Goal: Transaction & Acquisition: Subscribe to service/newsletter

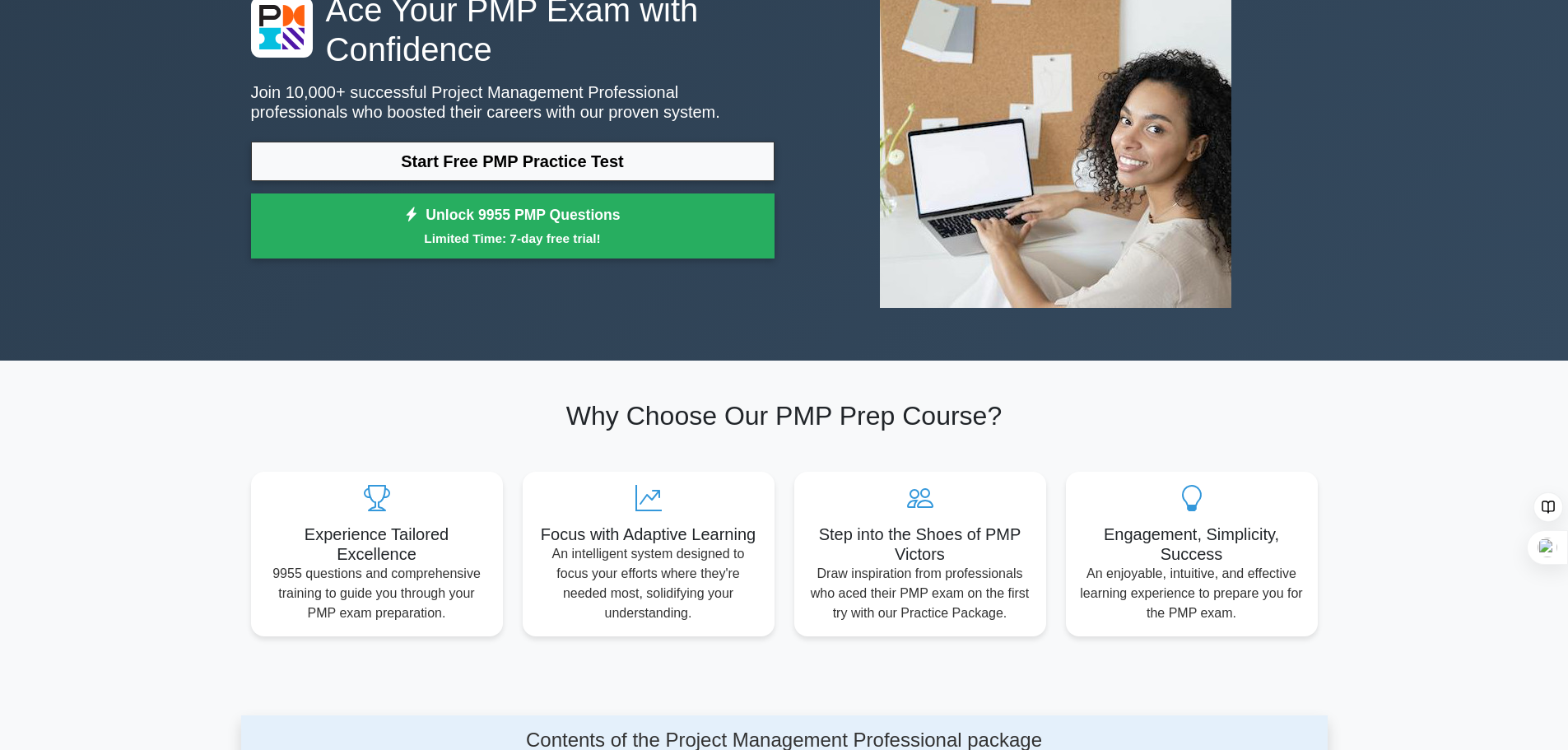
scroll to position [165, 0]
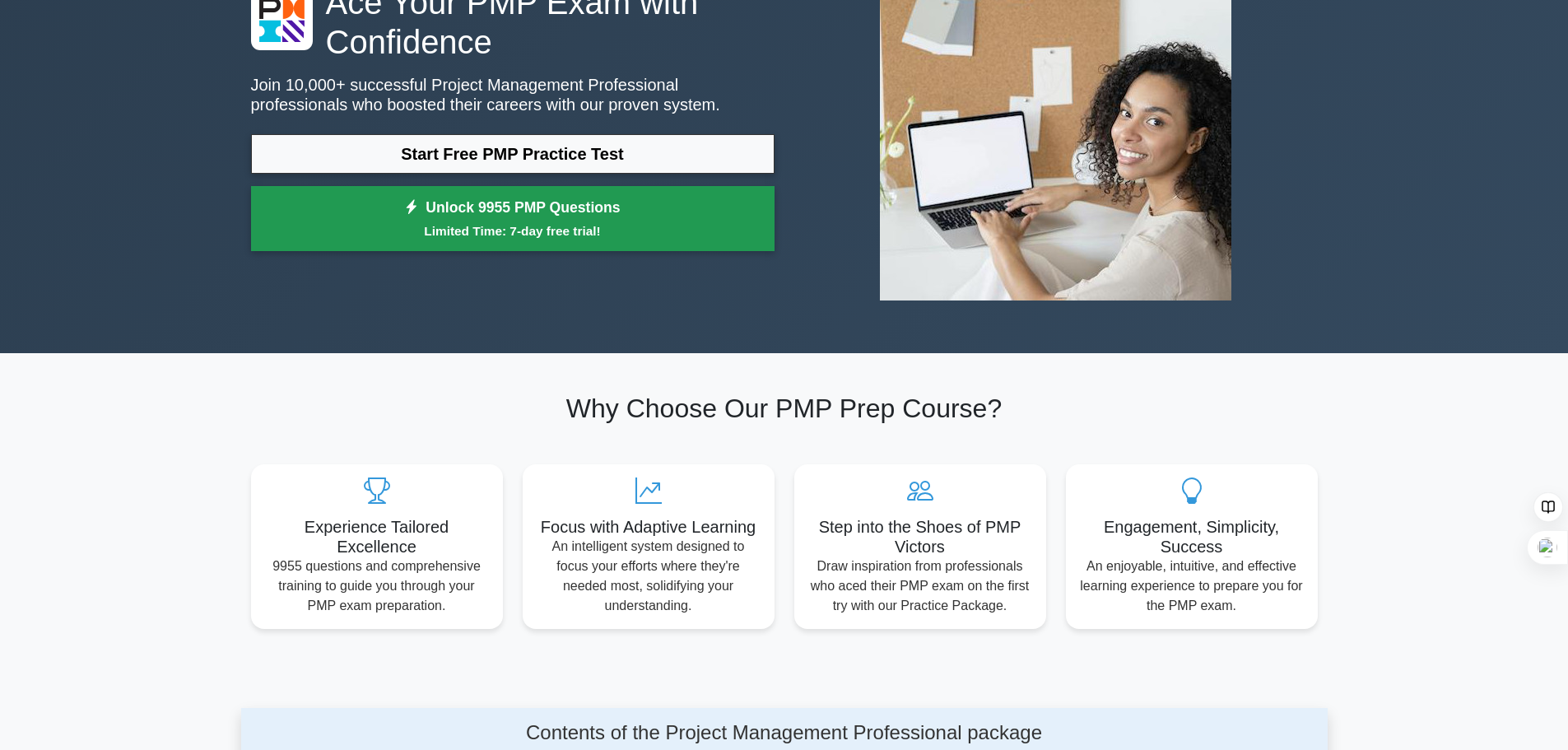
click at [544, 223] on small "Limited Time: 7-day free trial!" at bounding box center [513, 230] width 483 height 19
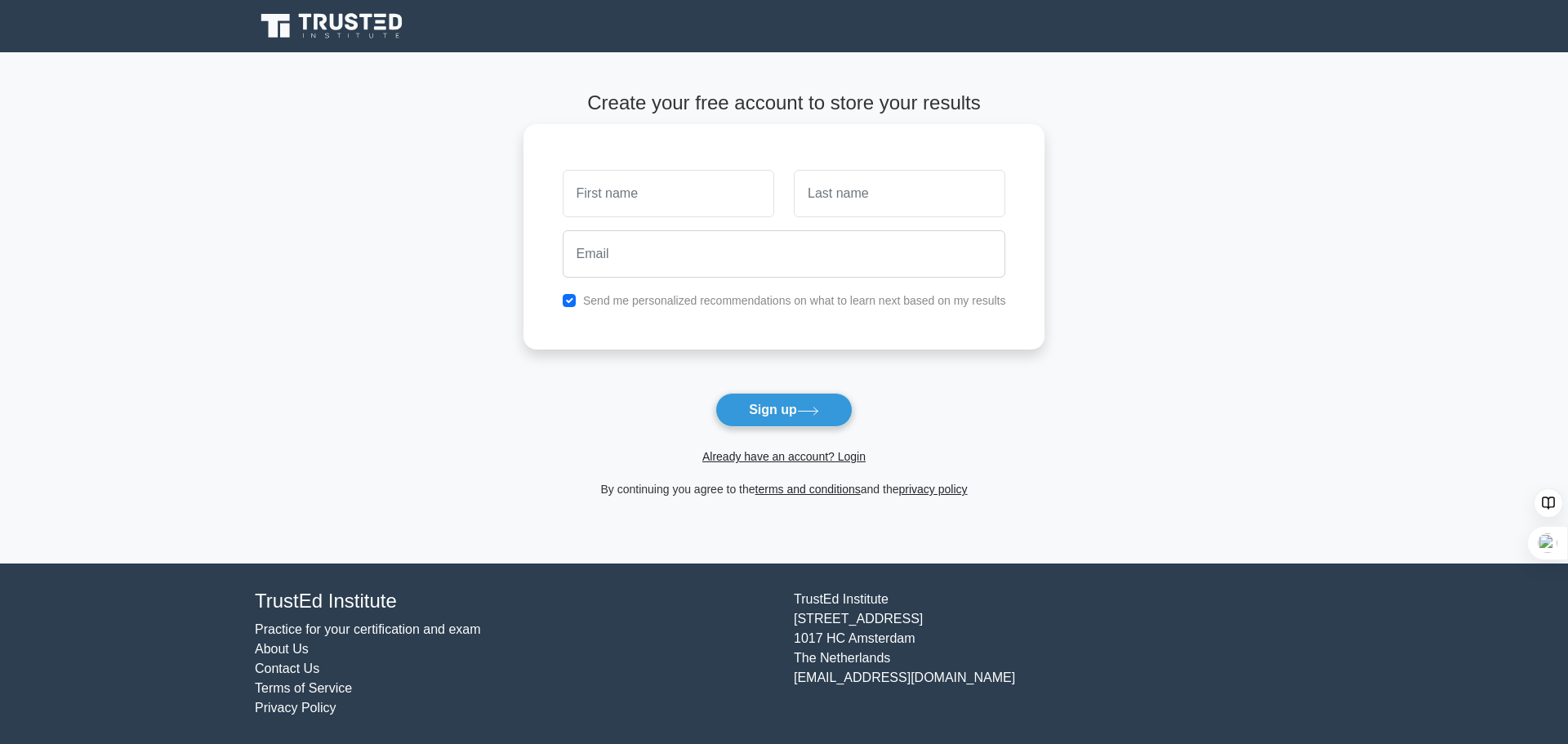
click at [634, 193] on input "text" at bounding box center [668, 194] width 211 height 47
type input "asmae"
click at [895, 198] on input "text" at bounding box center [899, 194] width 211 height 47
type input "azizi"
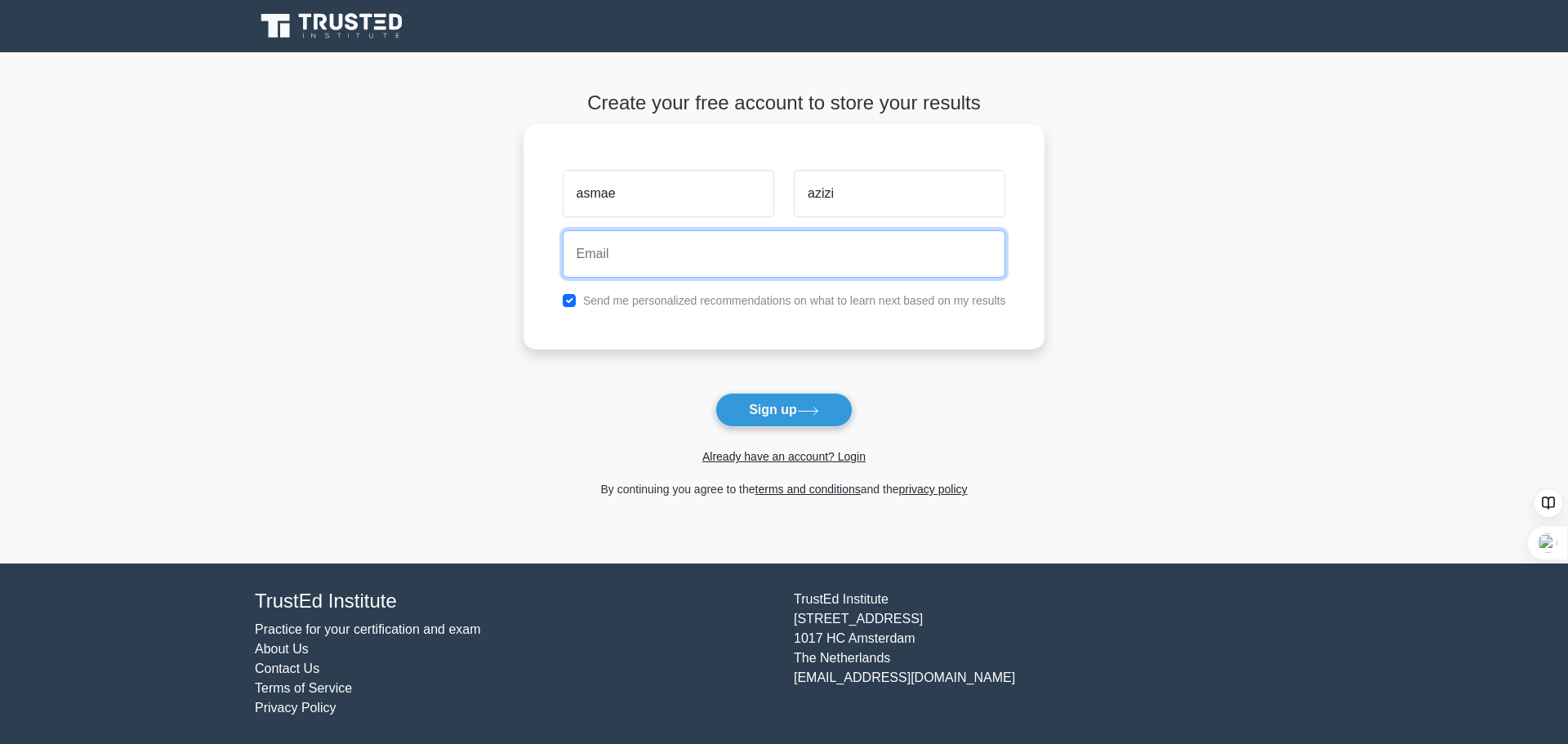
click at [906, 247] on input "email" at bounding box center [785, 254] width 444 height 47
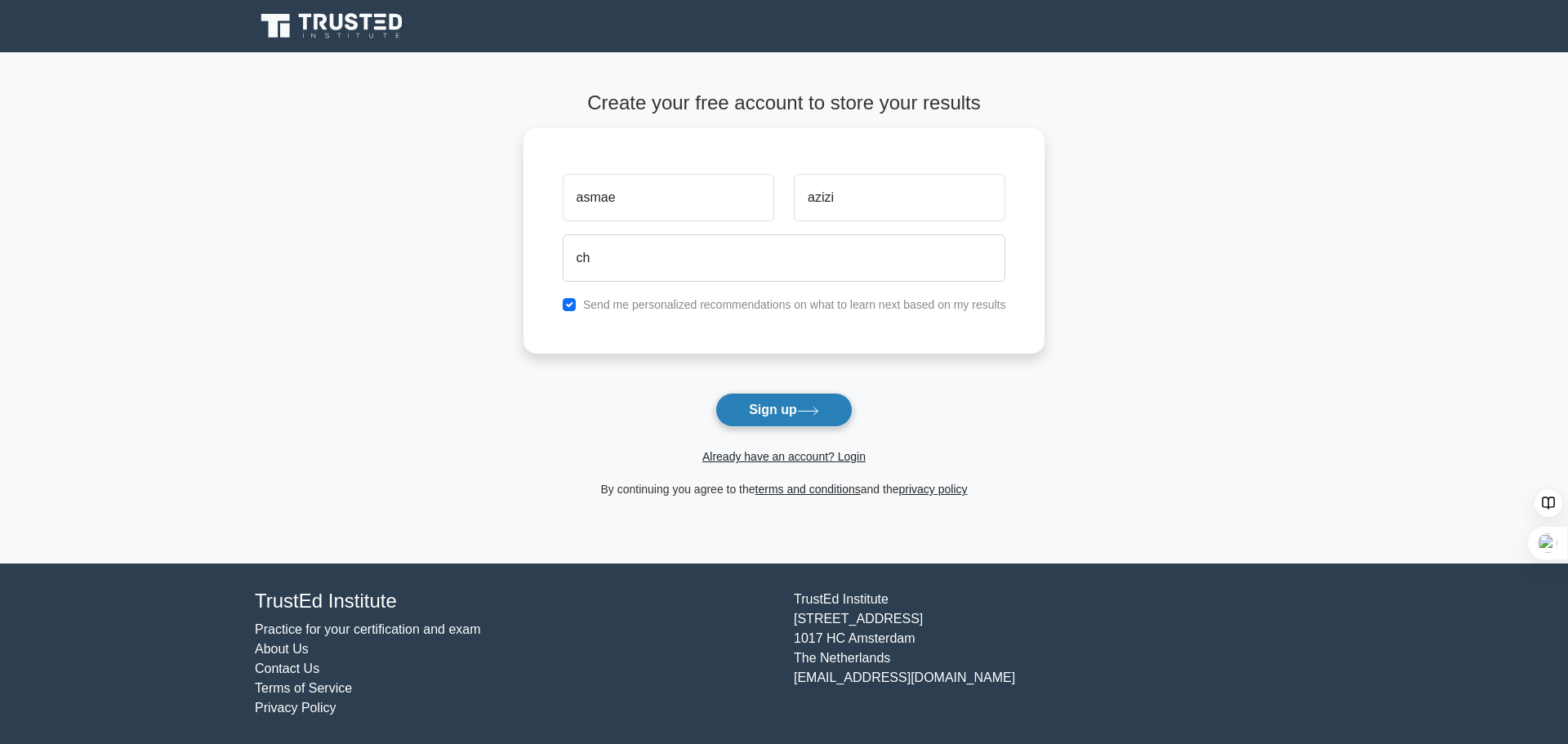
click at [780, 397] on button "Sign up" at bounding box center [784, 410] width 137 height 34
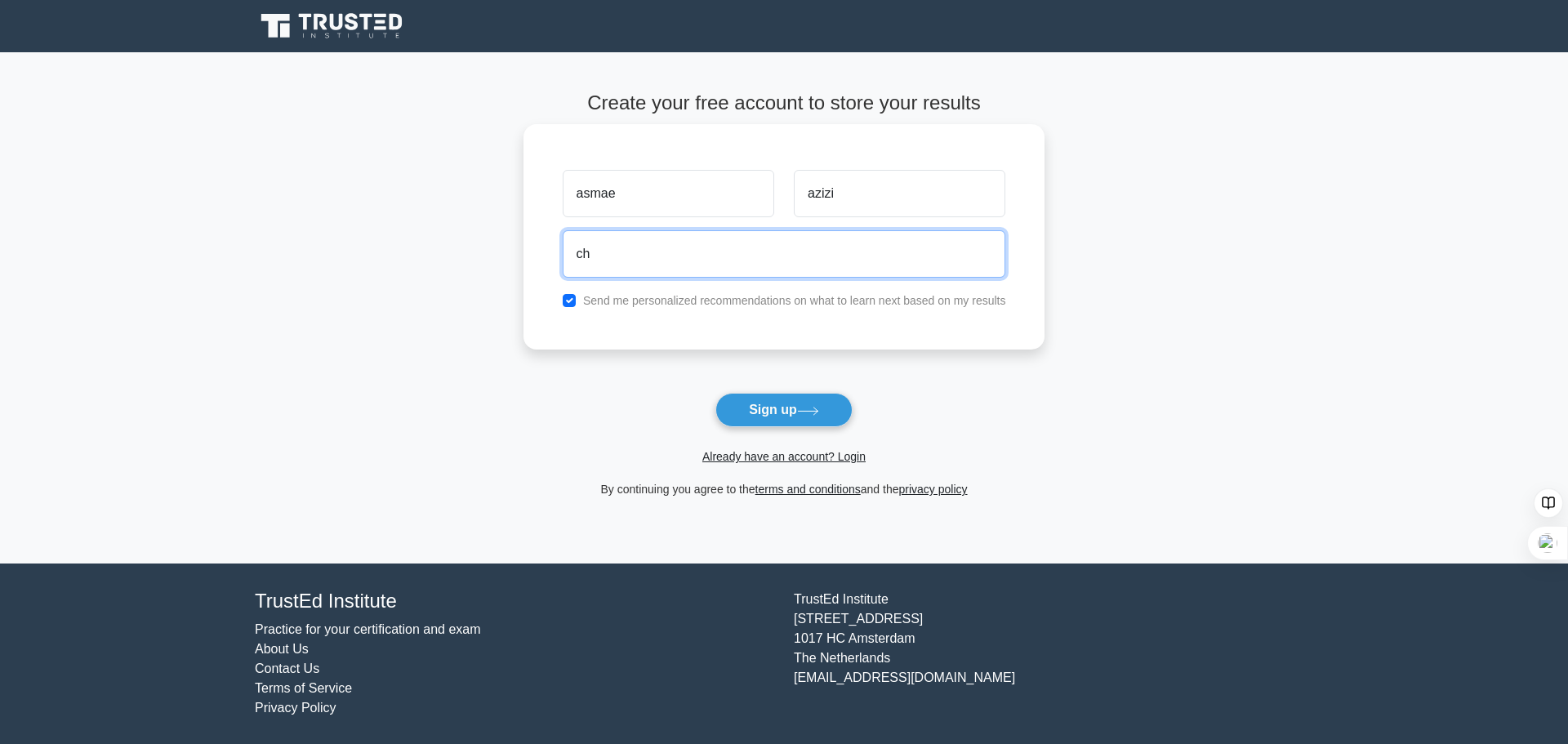
click at [699, 252] on input "ch" at bounding box center [785, 254] width 444 height 47
type input "ch.asma25@hotmail.com"
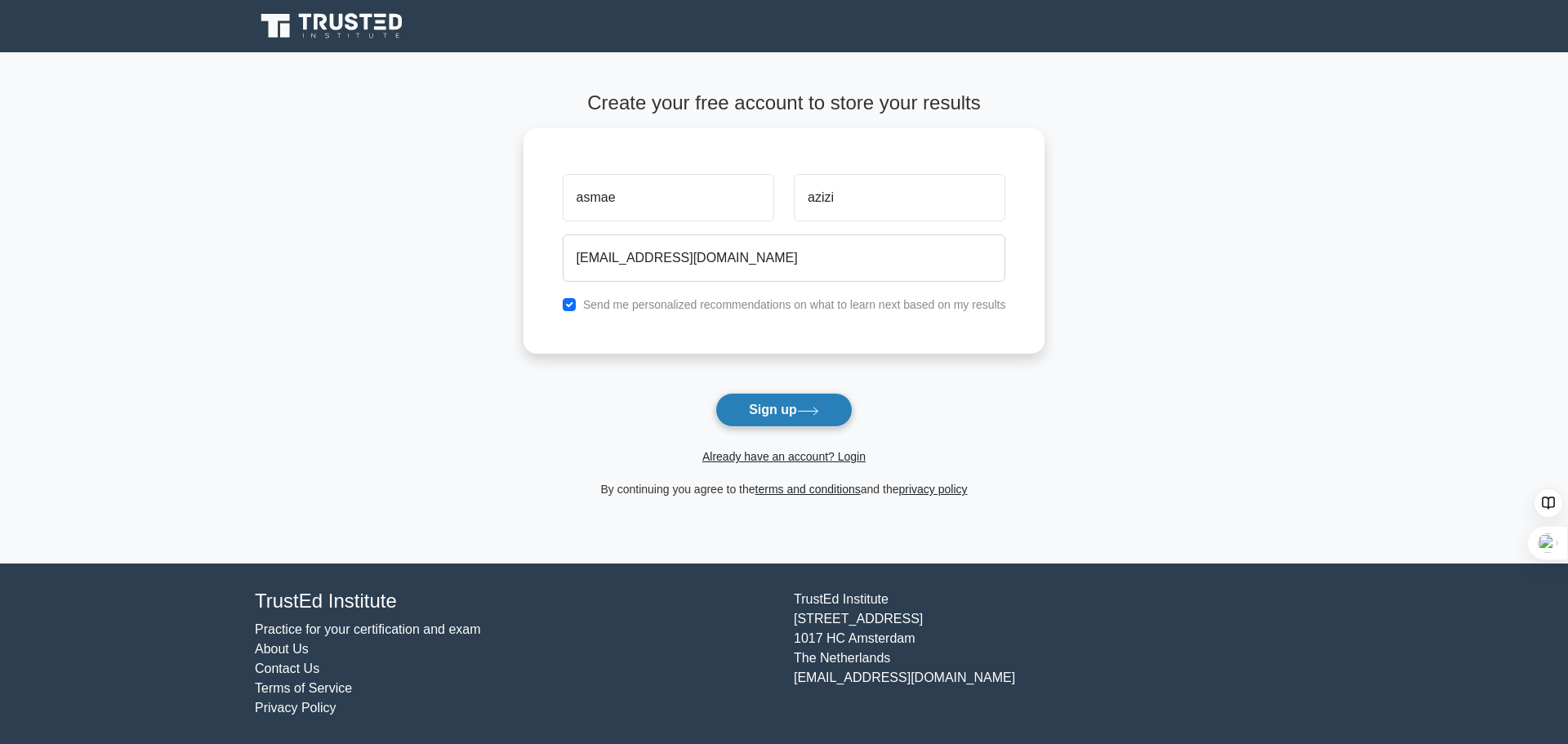
click at [767, 402] on button "Sign up" at bounding box center [784, 410] width 137 height 34
